Goal: Task Accomplishment & Management: Use online tool/utility

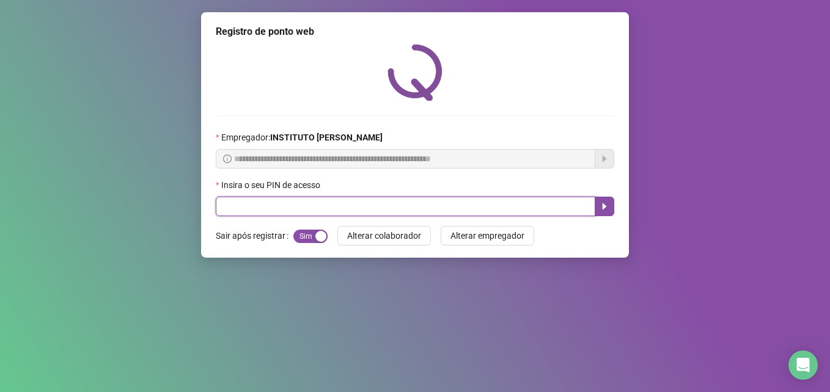
click at [347, 201] on input "text" at bounding box center [405, 207] width 379 height 20
type input "*****"
click at [604, 202] on icon "caret-right" at bounding box center [604, 207] width 10 height 10
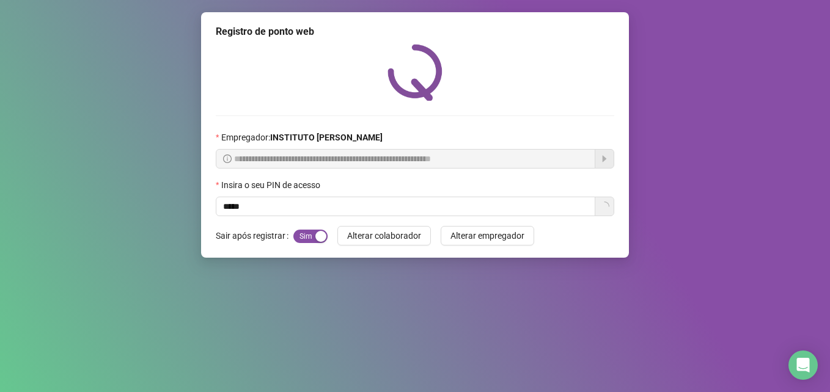
drag, startPoint x: 604, startPoint y: 202, endPoint x: 614, endPoint y: 224, distance: 24.1
click at [615, 197] on div "**********" at bounding box center [415, 135] width 428 height 246
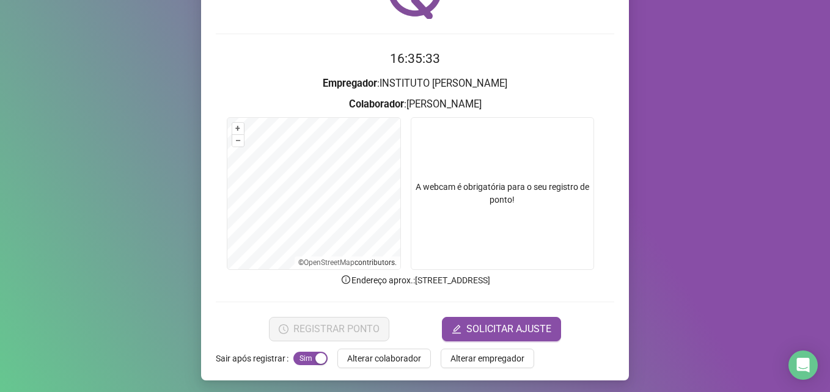
scroll to position [85, 0]
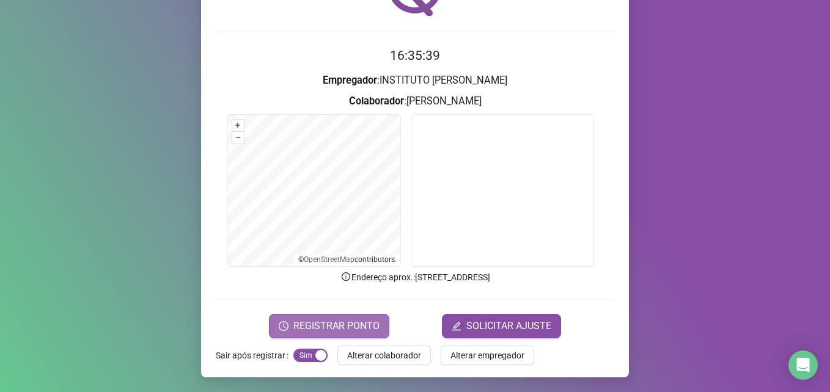
click at [361, 323] on span "REGISTRAR PONTO" at bounding box center [336, 326] width 86 height 15
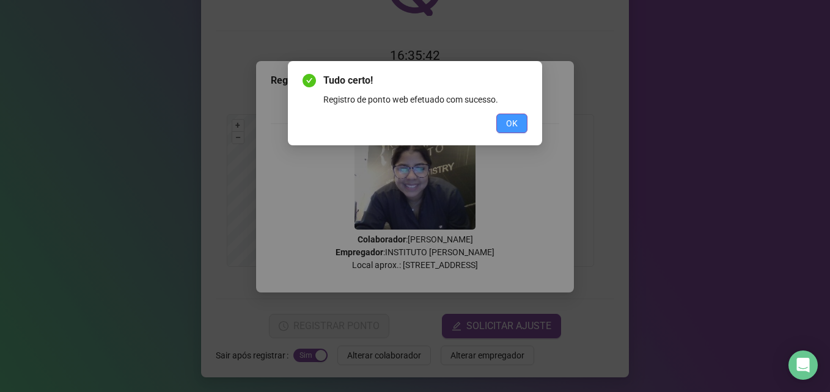
click at [517, 123] on span "OK" at bounding box center [512, 123] width 12 height 13
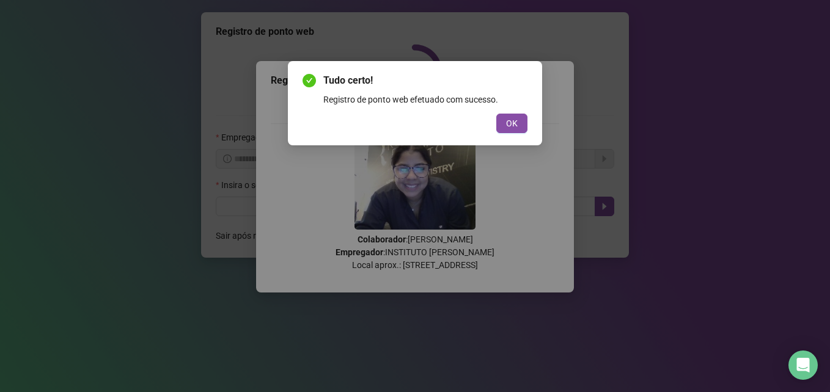
scroll to position [0, 0]
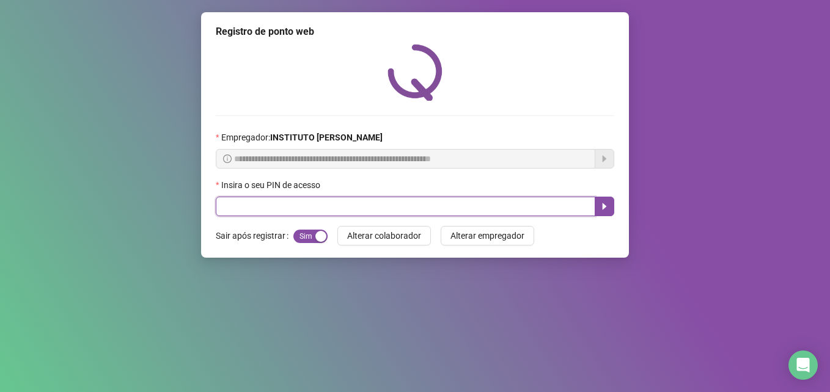
click at [233, 205] on input "text" at bounding box center [405, 207] width 379 height 20
type input "*****"
click at [605, 207] on icon "caret-right" at bounding box center [605, 206] width 4 height 7
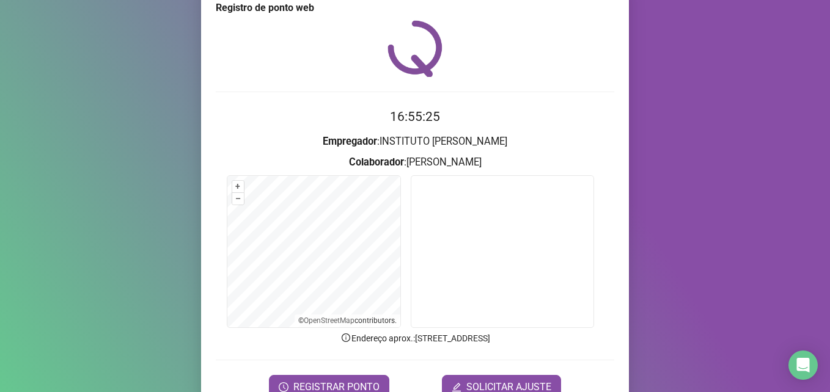
scroll to position [85, 0]
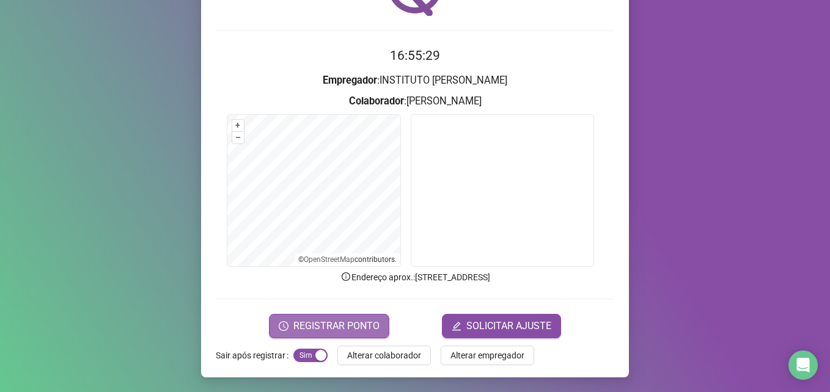
click at [322, 323] on span "REGISTRAR PONTO" at bounding box center [336, 326] width 86 height 15
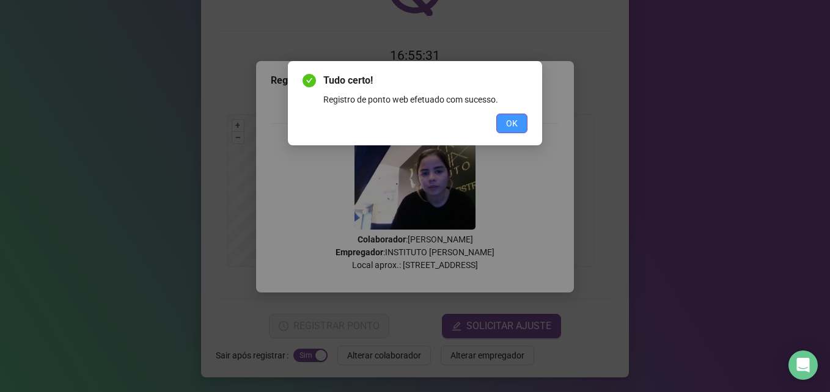
click at [510, 123] on span "OK" at bounding box center [512, 123] width 12 height 13
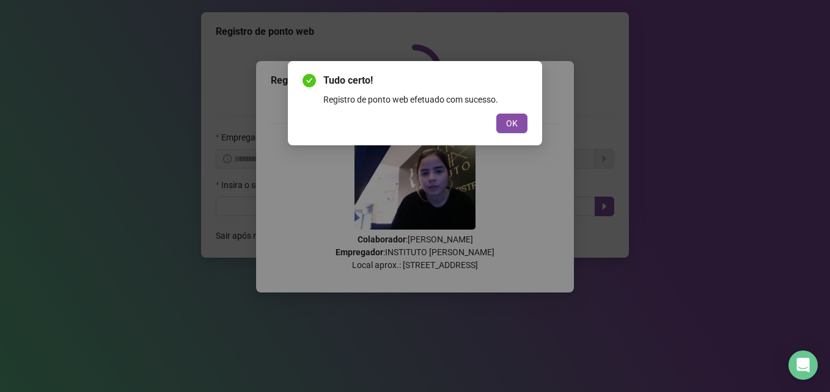
scroll to position [0, 0]
